Goal: Complete application form

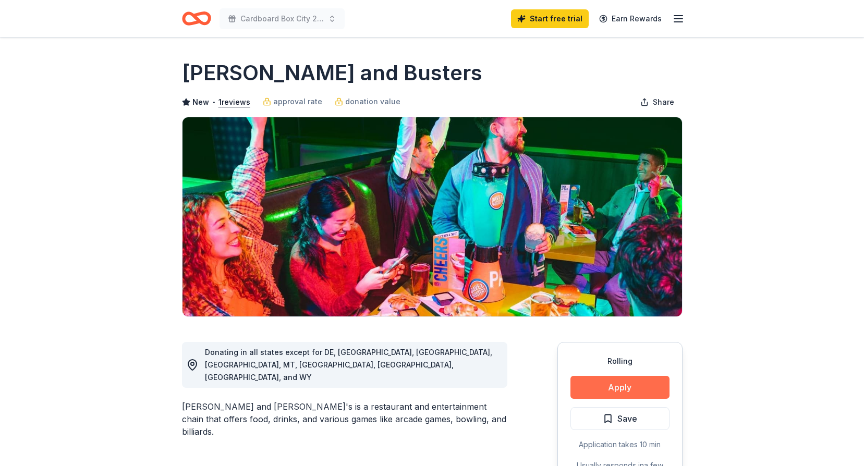
click at [612, 388] on button "Apply" at bounding box center [619, 387] width 99 height 23
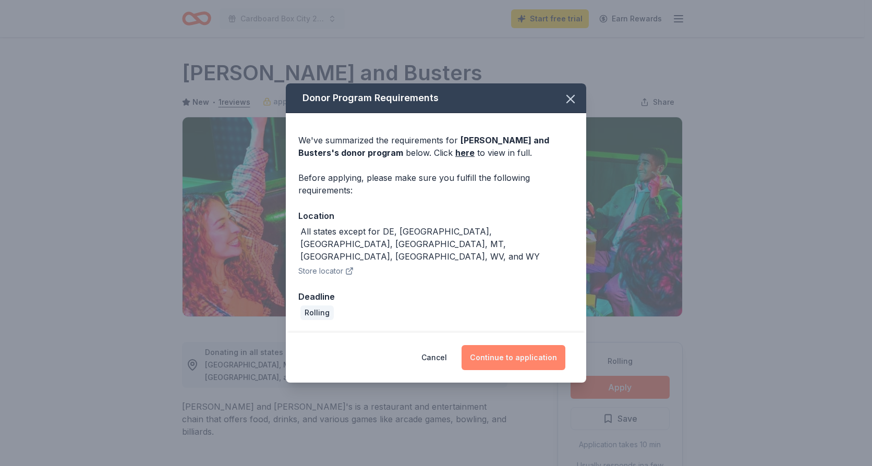
click at [485, 345] on button "Continue to application" at bounding box center [513, 357] width 104 height 25
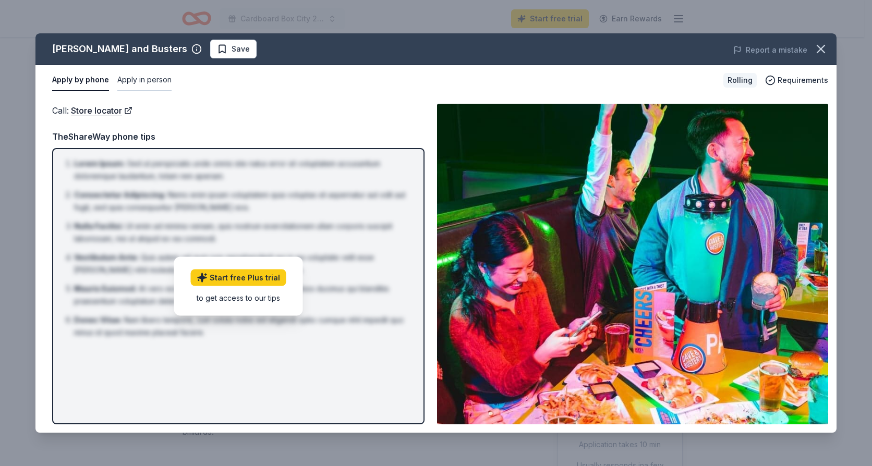
click at [137, 81] on button "Apply in person" at bounding box center [144, 80] width 54 height 22
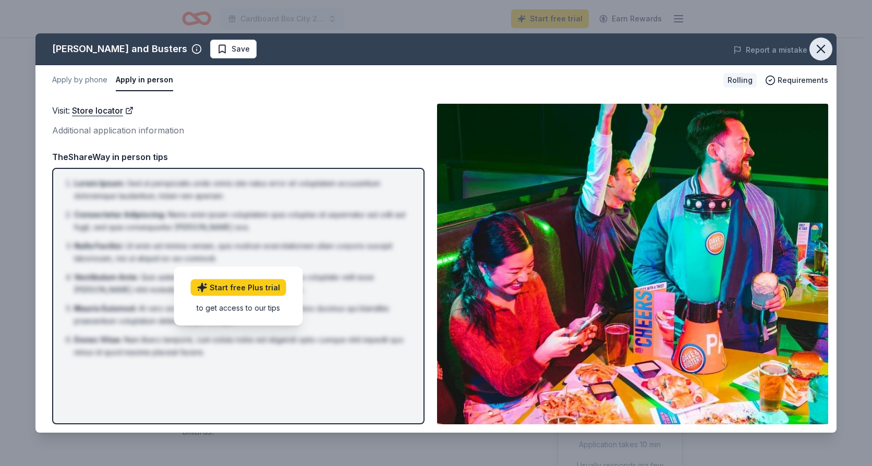
click at [823, 50] on icon "button" at bounding box center [820, 49] width 15 height 15
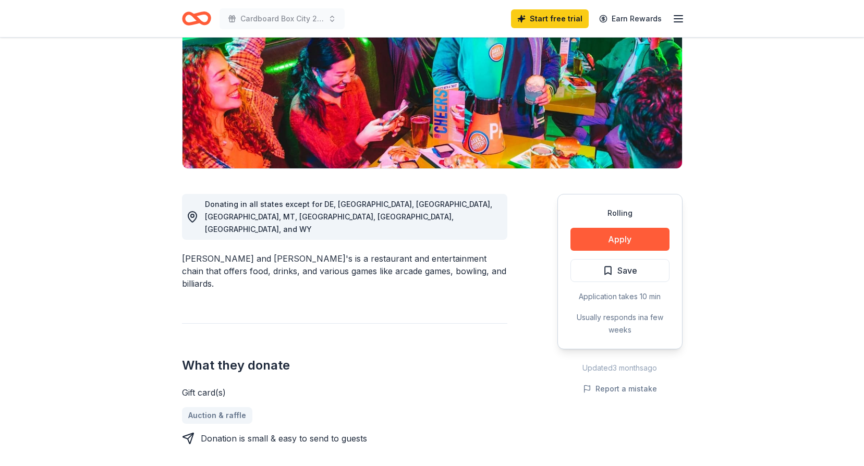
scroll to position [208, 0]
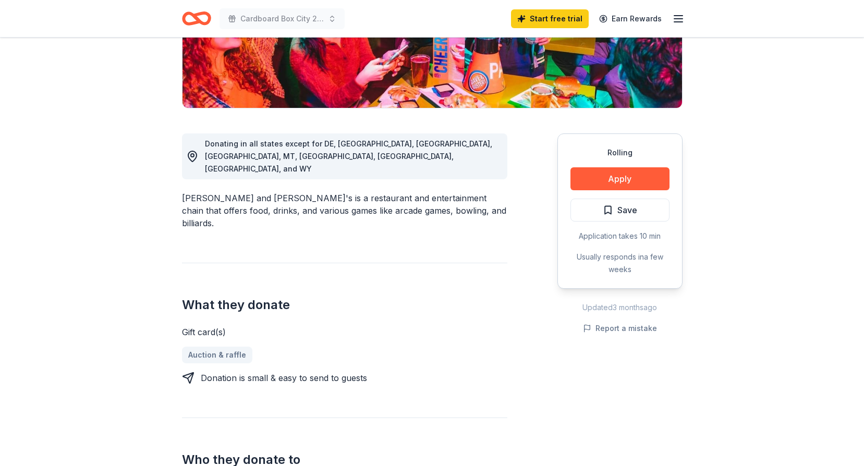
click at [674, 17] on icon "button" at bounding box center [678, 19] width 13 height 13
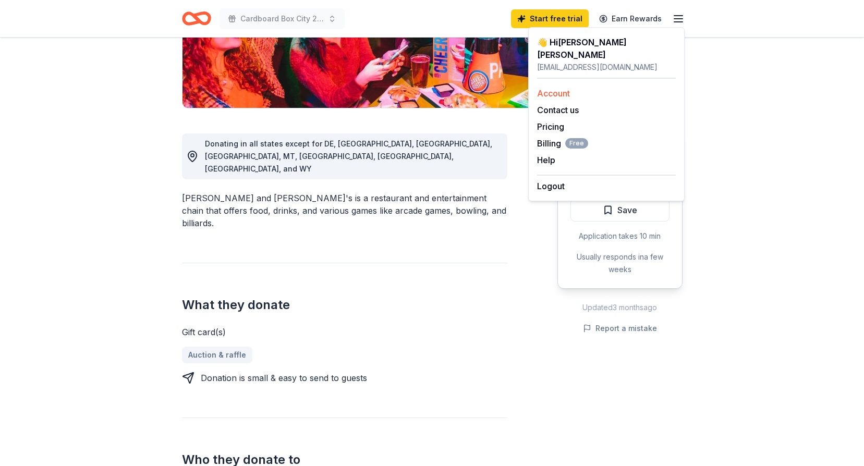
click at [554, 88] on link "Account" at bounding box center [553, 93] width 33 height 10
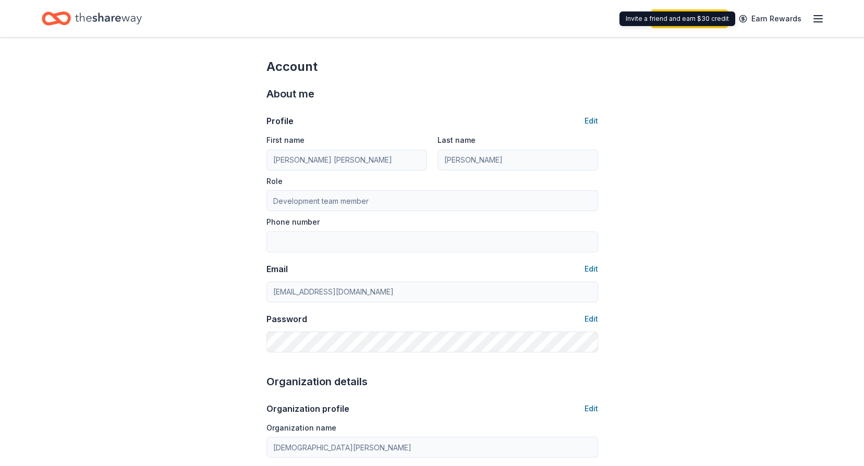
click at [809, 17] on div "Start free trial Earn Rewards" at bounding box center [738, 18] width 174 height 24
click at [821, 20] on icon "button" at bounding box center [818, 19] width 13 height 13
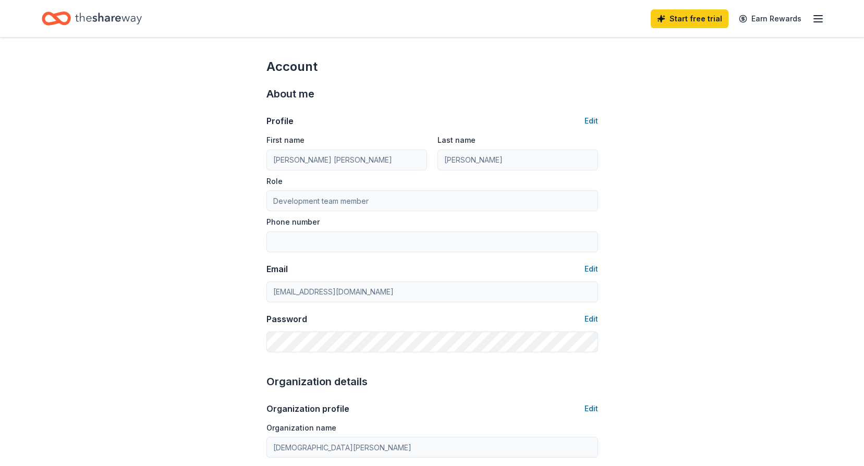
click at [140, 23] on icon "Home" at bounding box center [108, 18] width 67 height 21
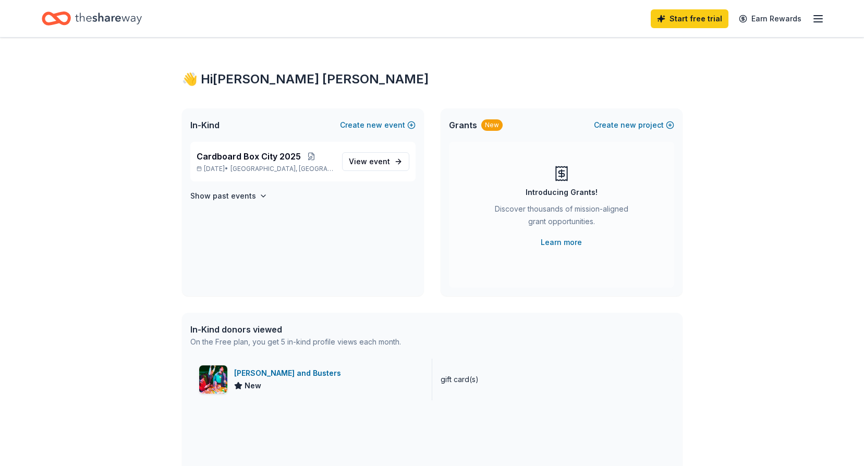
click at [283, 374] on div "[PERSON_NAME] and Busters" at bounding box center [289, 373] width 111 height 13
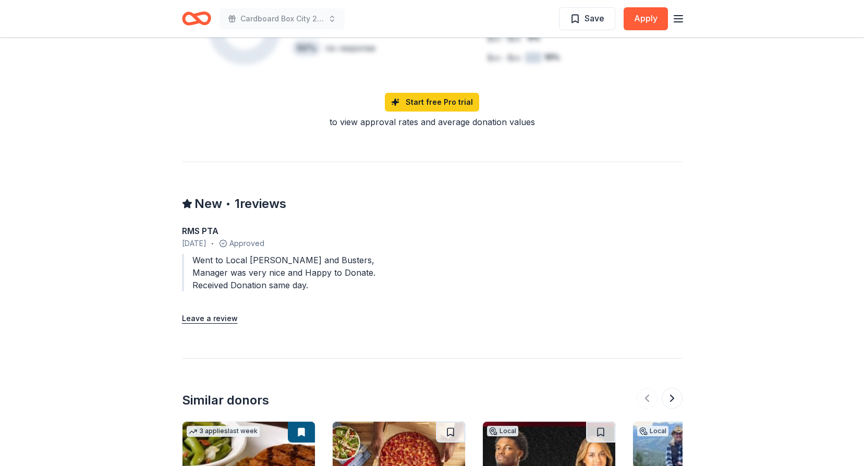
scroll to position [496, 0]
